Goal: Entertainment & Leisure: Consume media (video, audio)

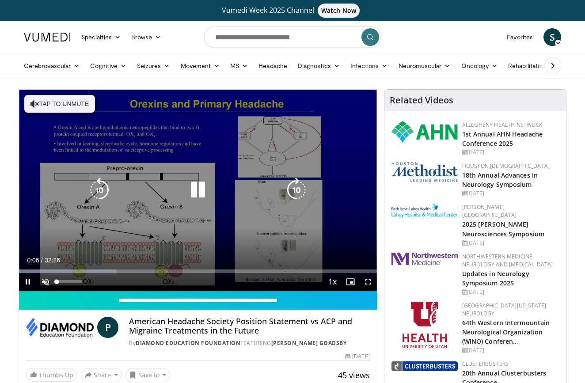
click at [45, 279] on span "Video Player" at bounding box center [46, 282] width 18 height 18
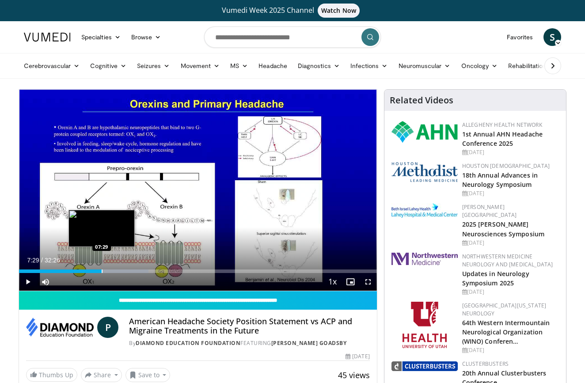
click at [102, 270] on div "Progress Bar" at bounding box center [102, 271] width 1 height 4
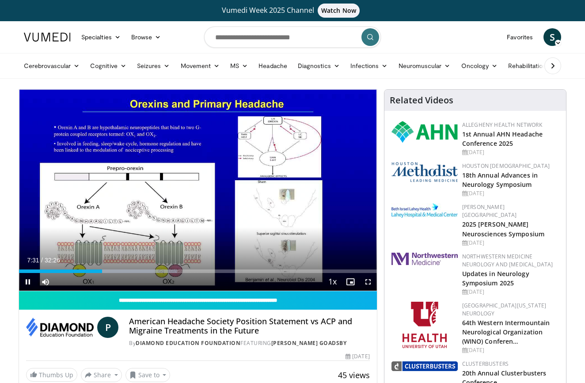
click at [28, 279] on span "Video Player" at bounding box center [28, 282] width 18 height 18
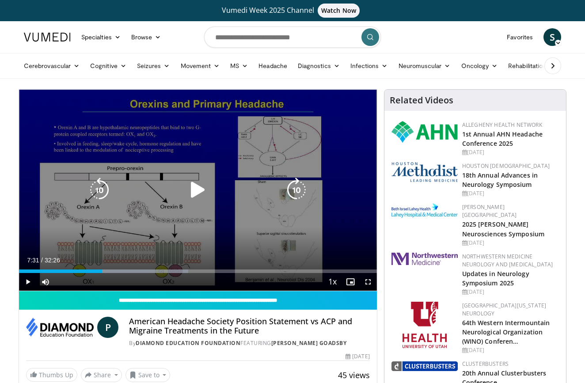
click at [28, 282] on span "Video Player" at bounding box center [28, 282] width 18 height 18
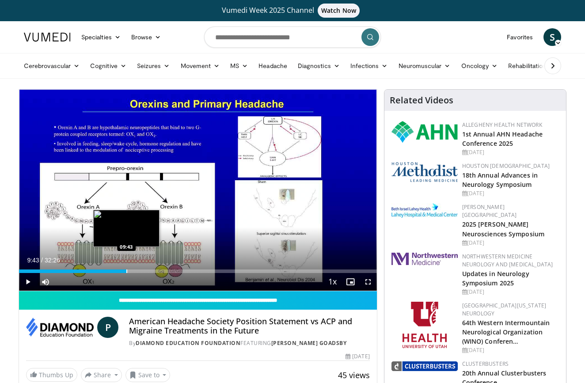
drag, startPoint x: 189, startPoint y: 272, endPoint x: 126, endPoint y: 271, distance: 62.7
click at [126, 271] on div "Progress Bar" at bounding box center [126, 271] width 1 height 4
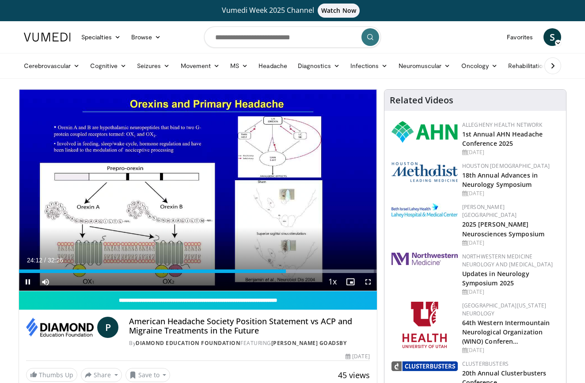
click at [27, 281] on span "Video Player" at bounding box center [28, 282] width 18 height 18
click at [30, 281] on span "Video Player" at bounding box center [28, 282] width 18 height 18
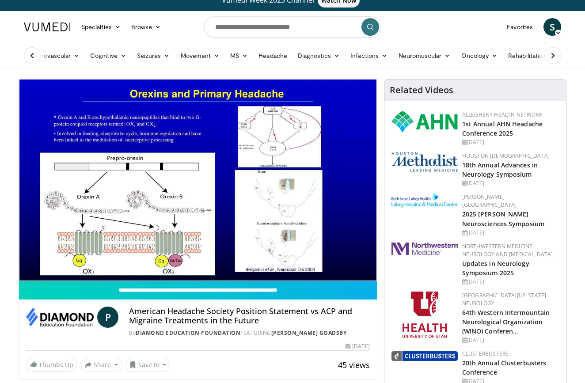
scroll to position [12, 0]
